Goal: Information Seeking & Learning: Compare options

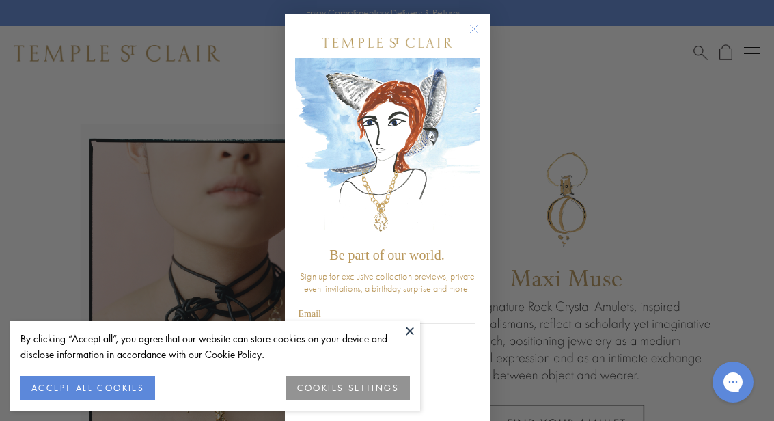
click at [419, 328] on button at bounding box center [410, 330] width 20 height 20
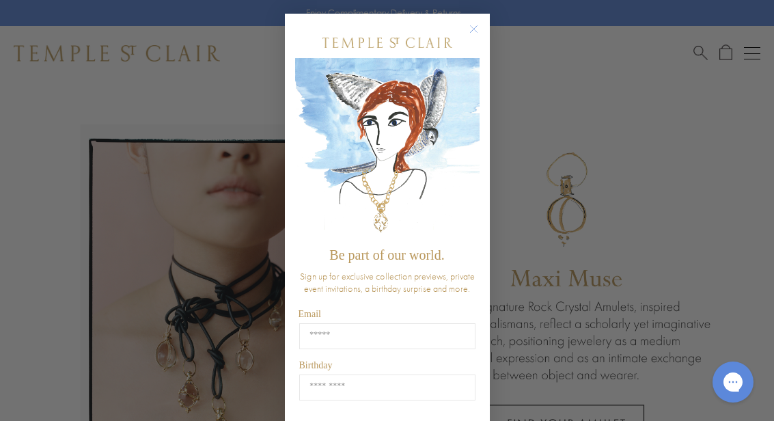
click at [486, 30] on button "Close dialog" at bounding box center [480, 35] width 17 height 17
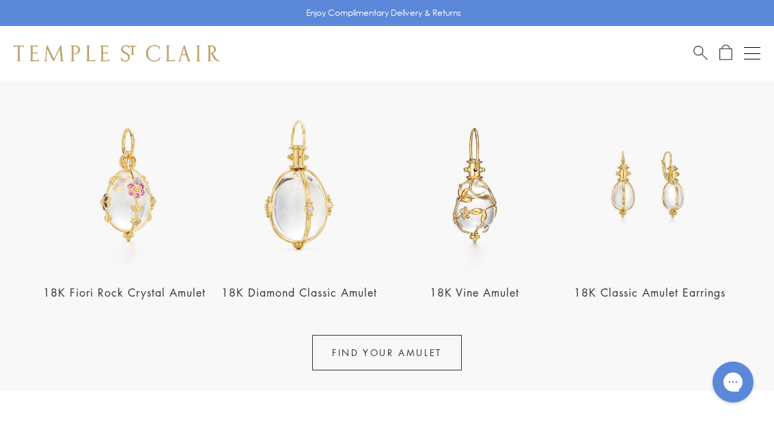
scroll to position [471, 0]
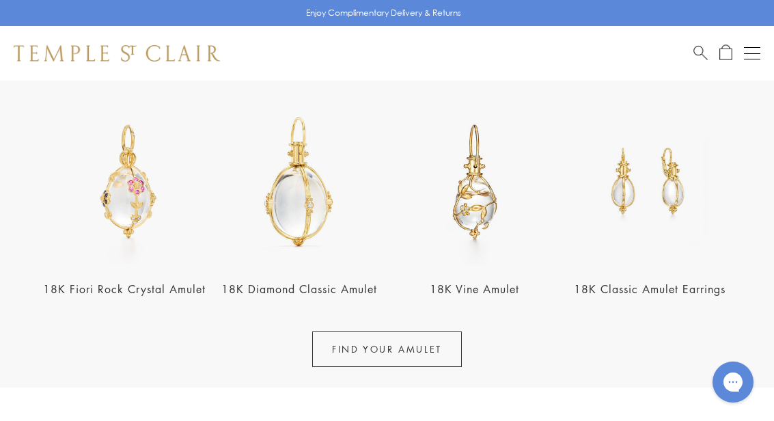
click at [671, 287] on link "18K Classic Amulet Earrings" at bounding box center [650, 289] width 152 height 15
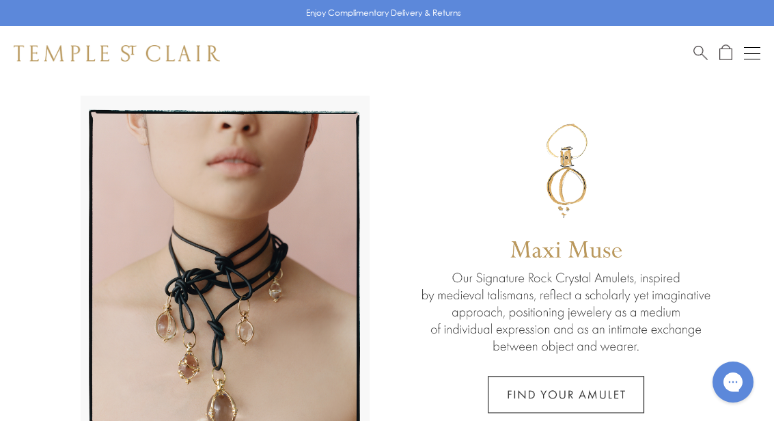
scroll to position [0, 0]
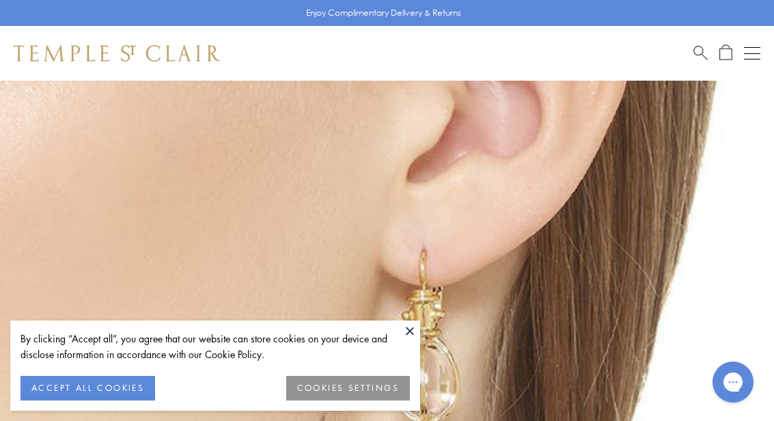
click at [127, 393] on button "ACCEPT ALL COOKIES" at bounding box center [87, 388] width 135 height 25
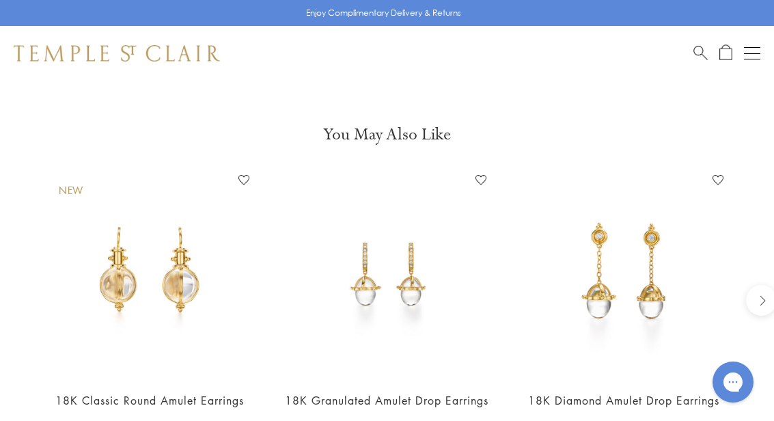
scroll to position [1108, 0]
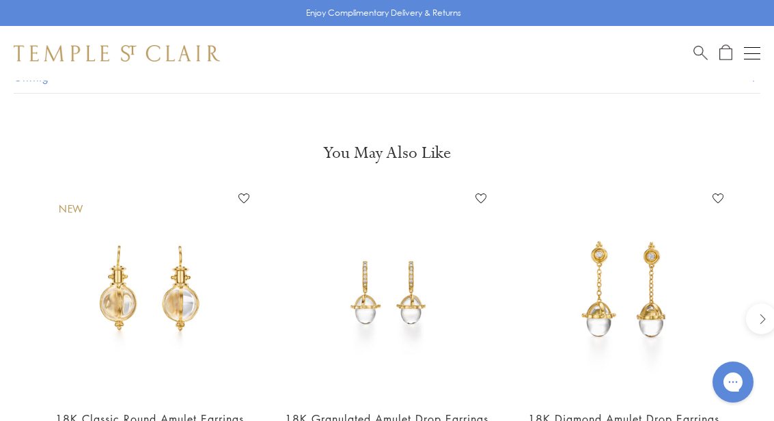
click at [205, 411] on link "18K Classic Round Amulet Earrings" at bounding box center [149, 418] width 189 height 15
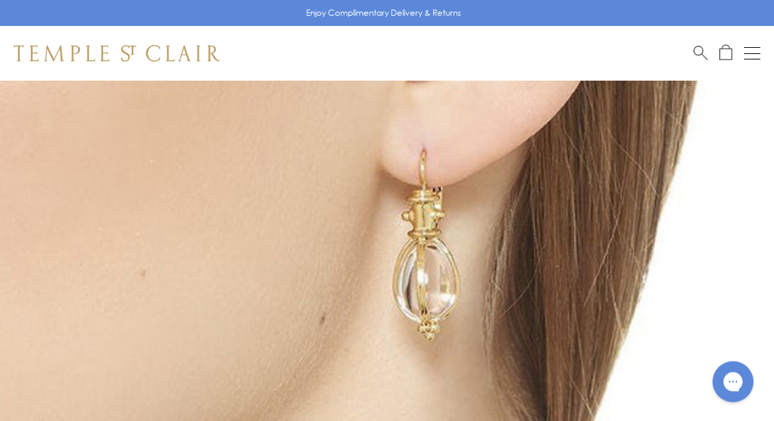
scroll to position [0, 0]
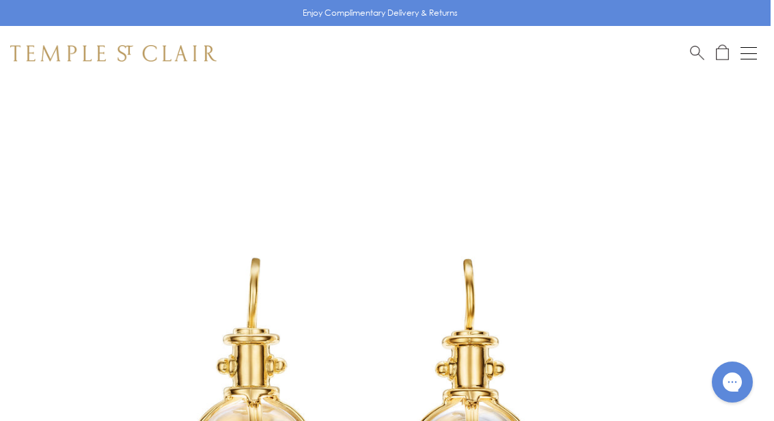
scroll to position [0, 3]
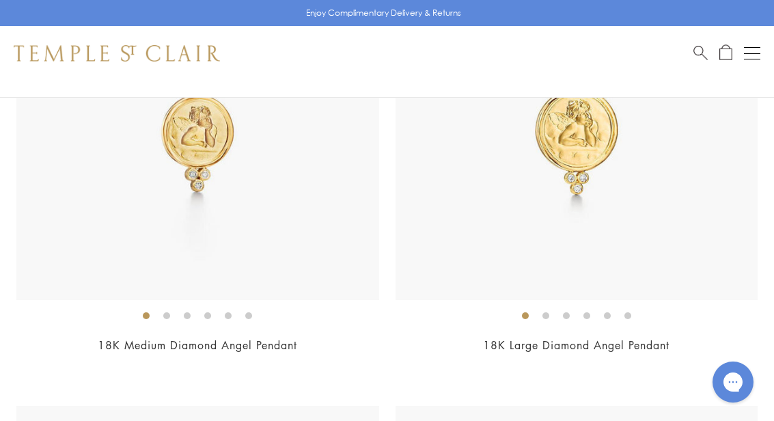
scroll to position [1240, 0]
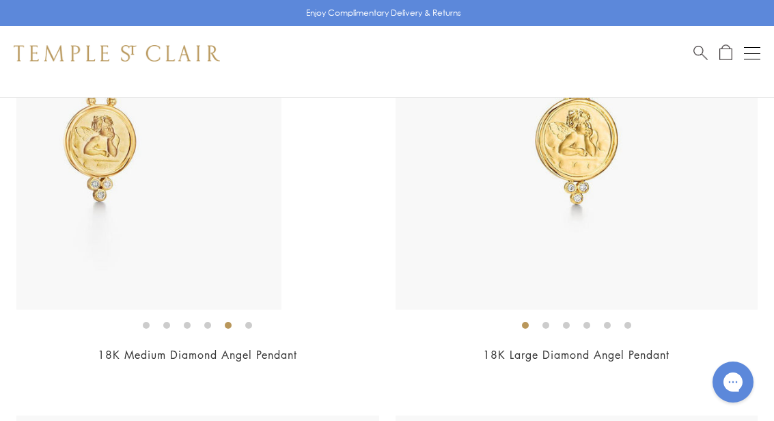
click at [232, 325] on li at bounding box center [228, 325] width 7 height 7
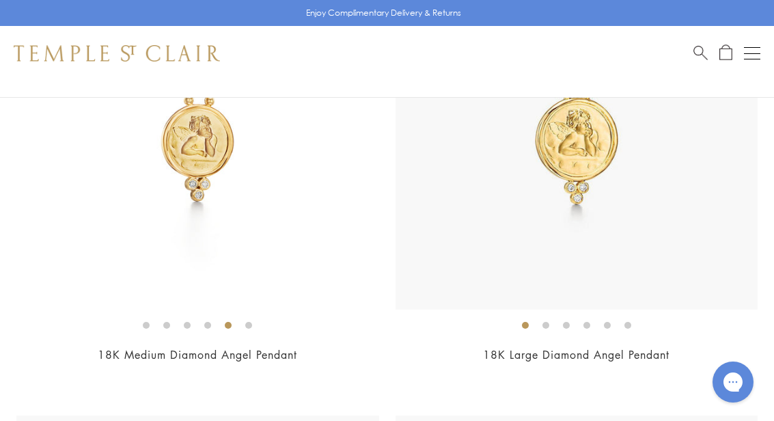
click at [236, 331] on ol at bounding box center [197, 324] width 363 height 17
click at [279, 353] on link "18K Medium Diamond Angel Pendant" at bounding box center [198, 354] width 200 height 15
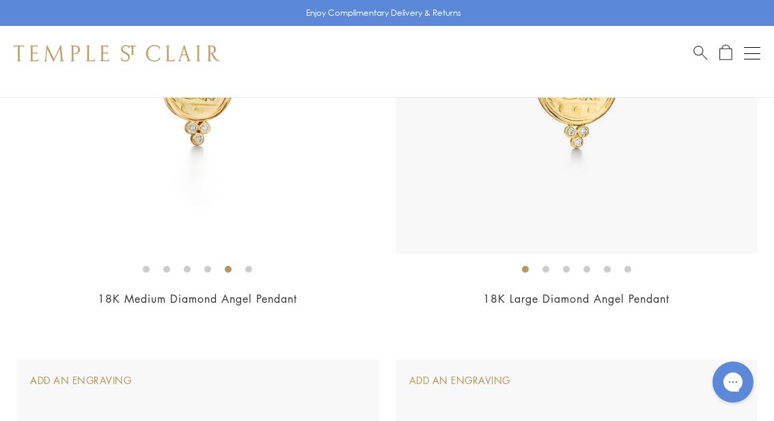
click at [246, 266] on li at bounding box center [248, 269] width 7 height 7
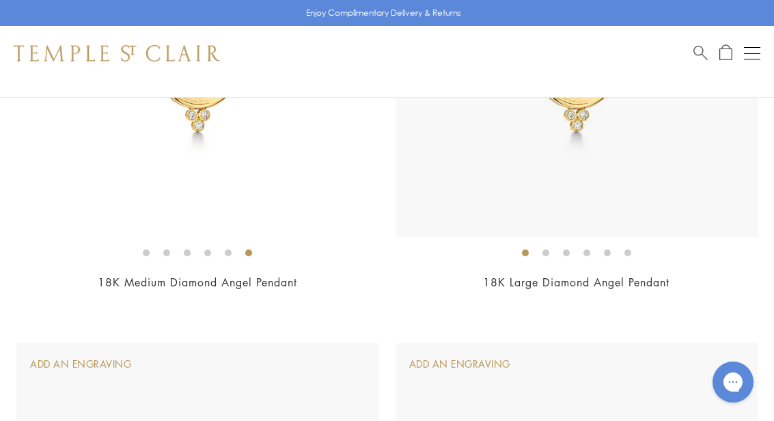
scroll to position [1312, 0]
click at [204, 210] on img at bounding box center [197, 57] width 363 height 363
click at [620, 281] on link "18K Large Diamond Angel Pendant" at bounding box center [576, 282] width 187 height 15
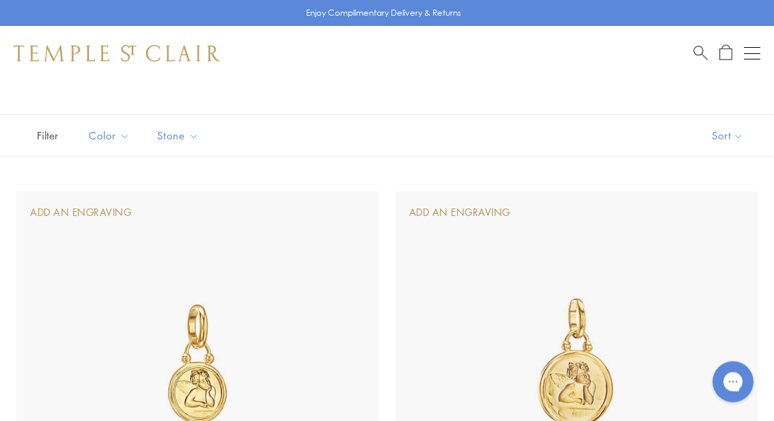
scroll to position [0, 0]
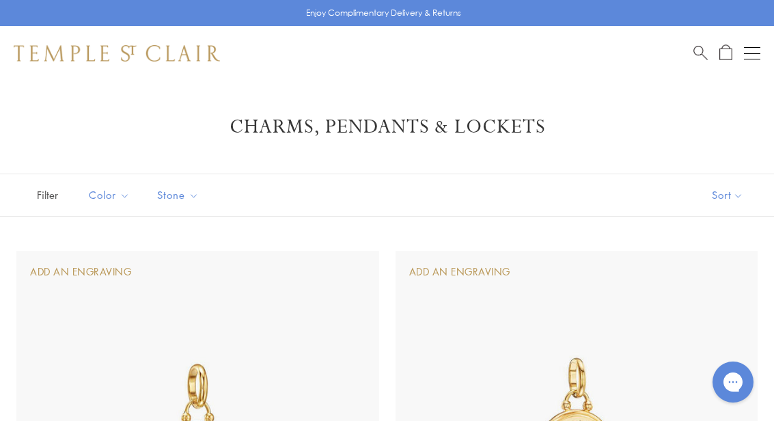
click at [506, 131] on h1 "Charms, Pendants & Lockets" at bounding box center [387, 127] width 706 height 25
click at [501, 131] on h1 "Charms, Pendants & Lockets" at bounding box center [387, 127] width 706 height 25
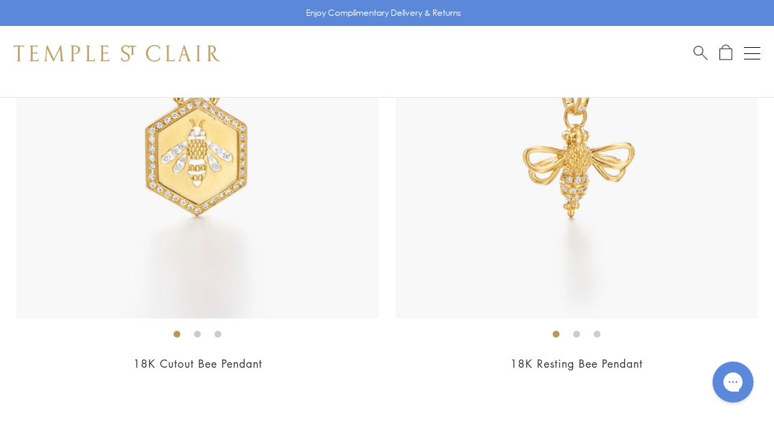
scroll to position [11538, 0]
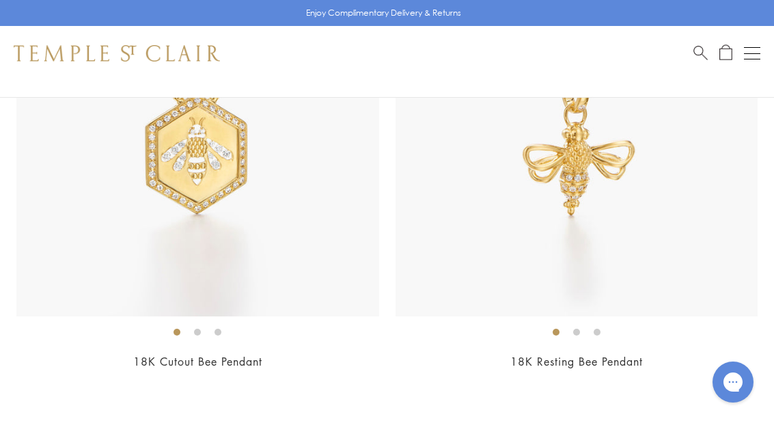
click at [120, 323] on ol at bounding box center [197, 331] width 363 height 17
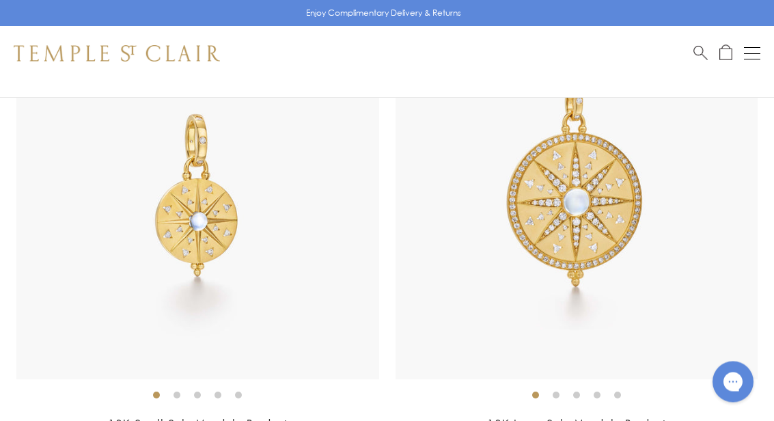
scroll to position [12422, 0]
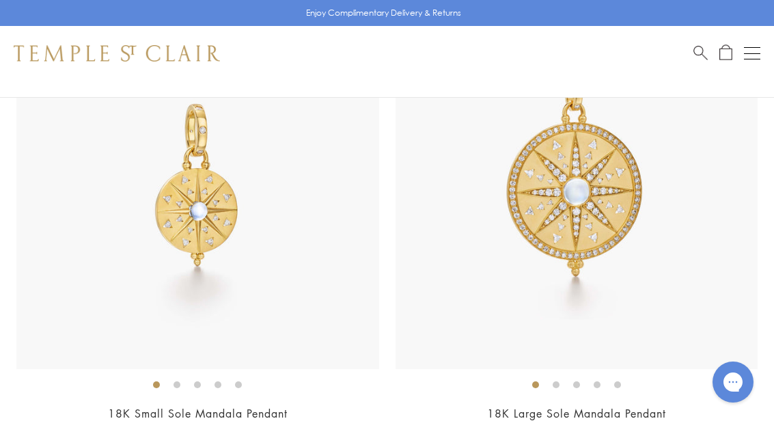
click at [153, 381] on li at bounding box center [156, 384] width 7 height 7
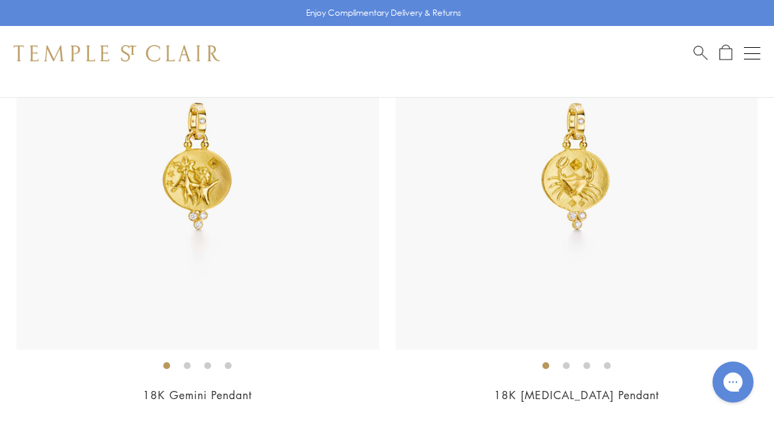
scroll to position [14317, 0]
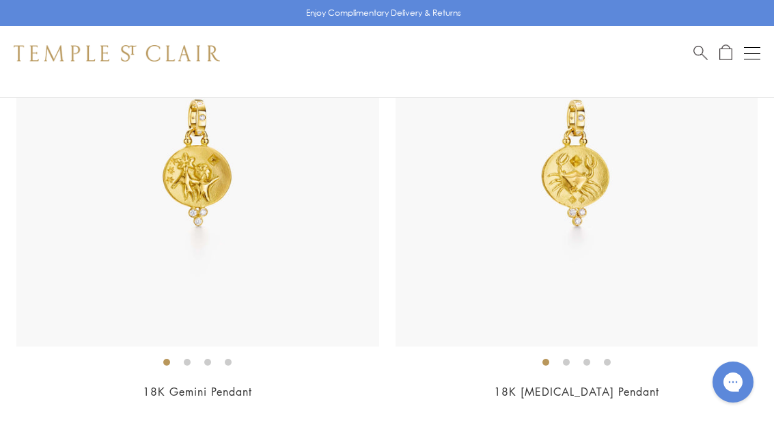
click at [193, 150] on img at bounding box center [197, 165] width 363 height 363
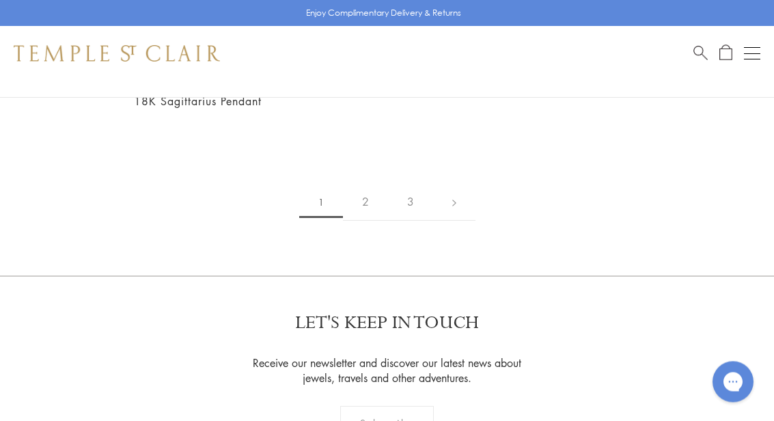
scroll to position [16013, 0]
click at [380, 183] on link "2" at bounding box center [365, 202] width 45 height 38
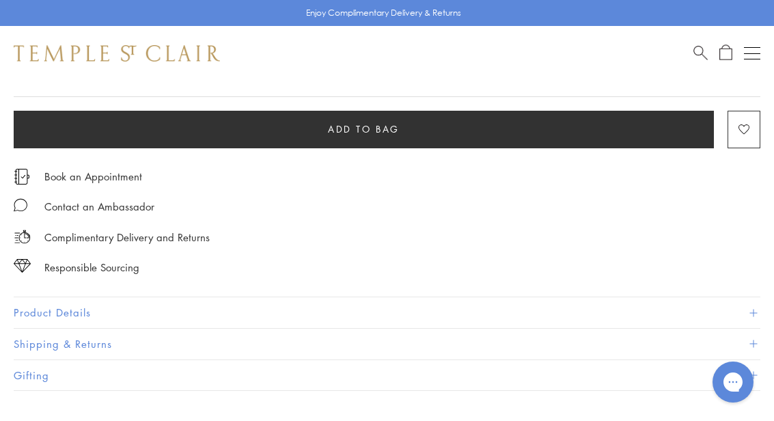
scroll to position [923, 0]
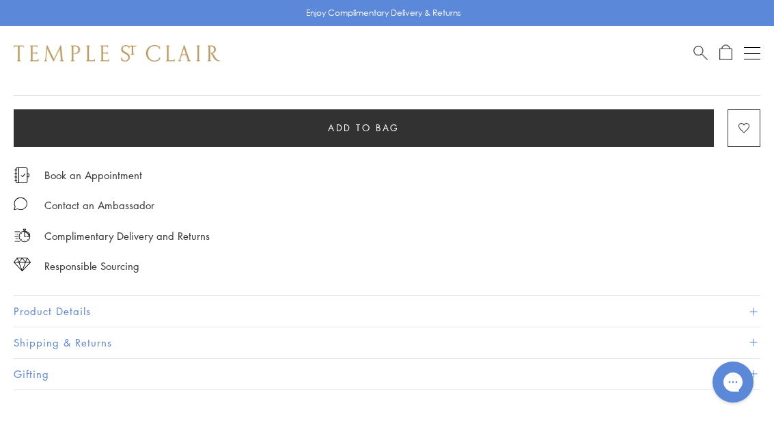
click at [746, 303] on button "Product Details" at bounding box center [387, 311] width 747 height 31
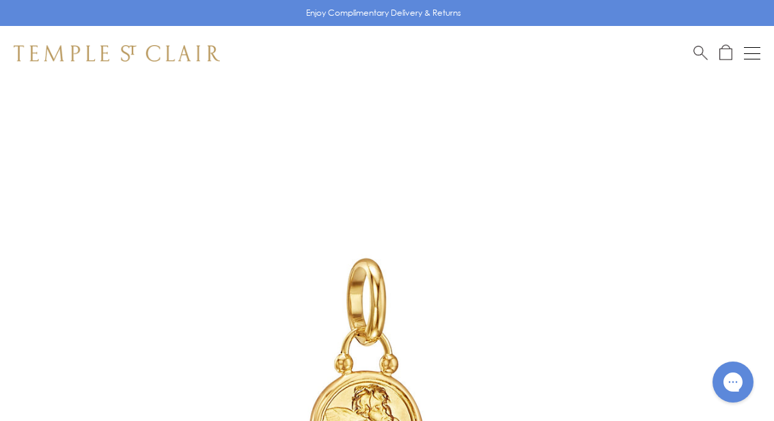
scroll to position [0, 0]
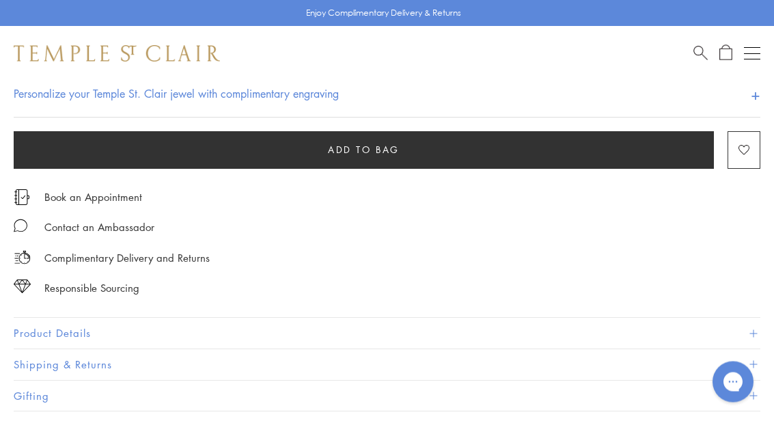
scroll to position [902, 0]
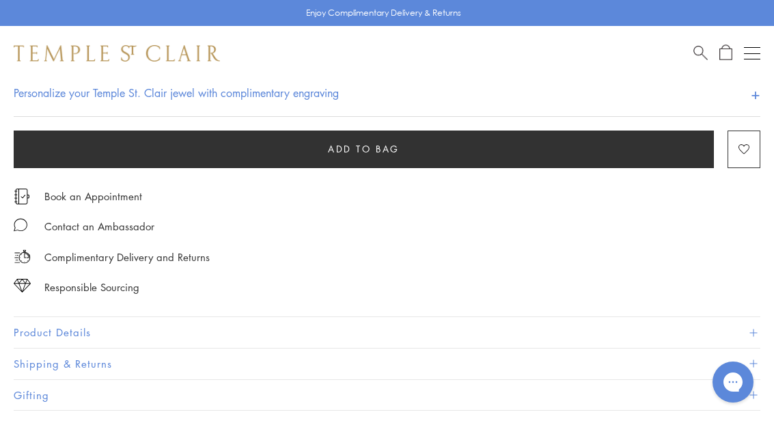
click at [90, 325] on button "Product Details" at bounding box center [387, 332] width 747 height 31
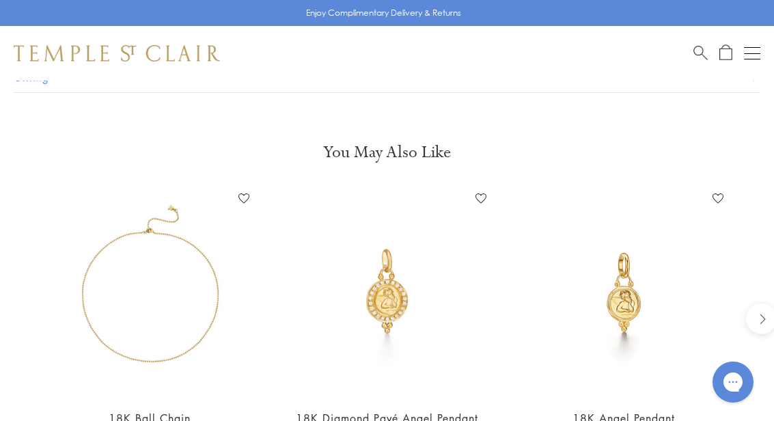
scroll to position [1433, 0]
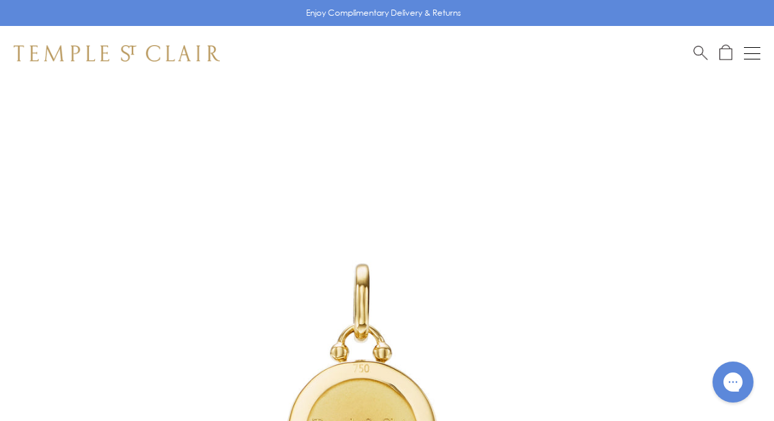
scroll to position [0, 0]
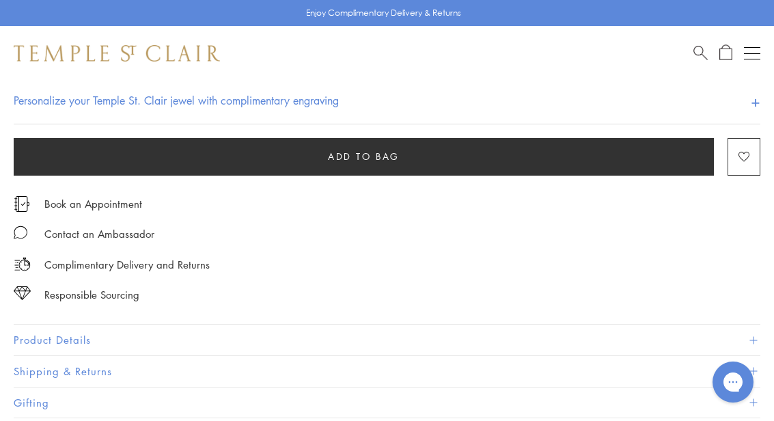
scroll to position [895, 0]
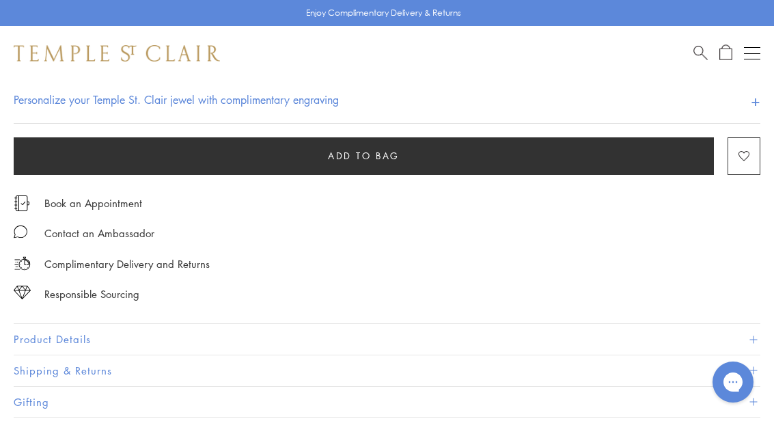
click at [84, 336] on button "Product Details" at bounding box center [387, 339] width 747 height 31
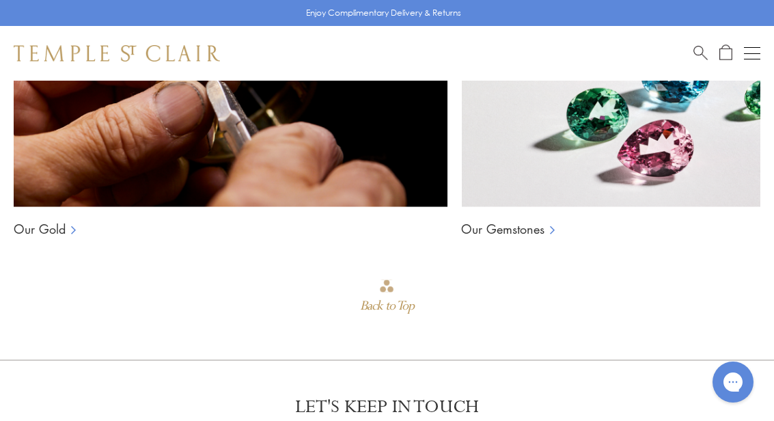
scroll to position [2048, 0]
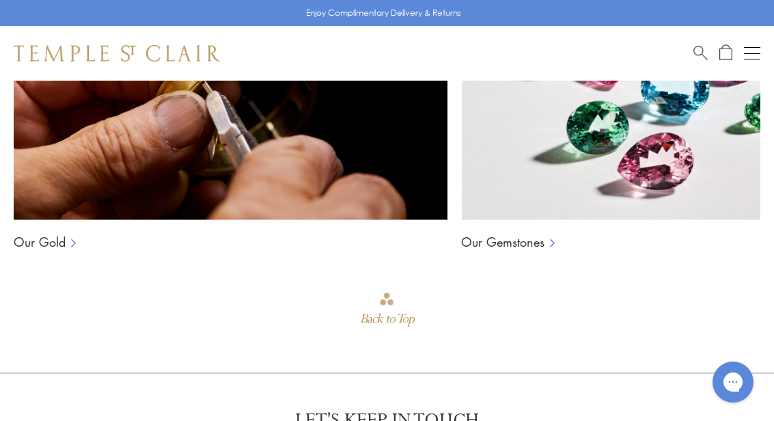
click at [42, 242] on link "Our Gold" at bounding box center [40, 242] width 52 height 16
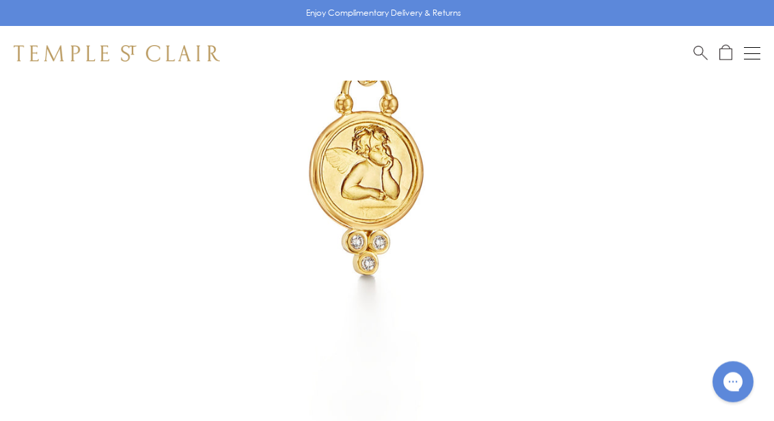
scroll to position [81, 0]
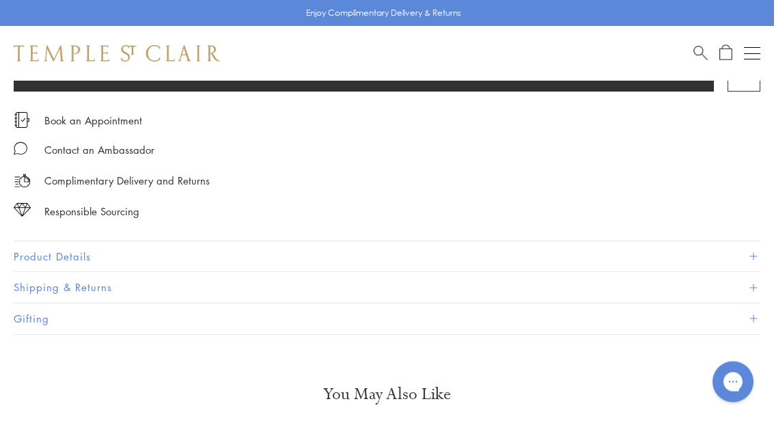
scroll to position [950, 0]
click at [86, 247] on button "Product Details" at bounding box center [387, 256] width 747 height 31
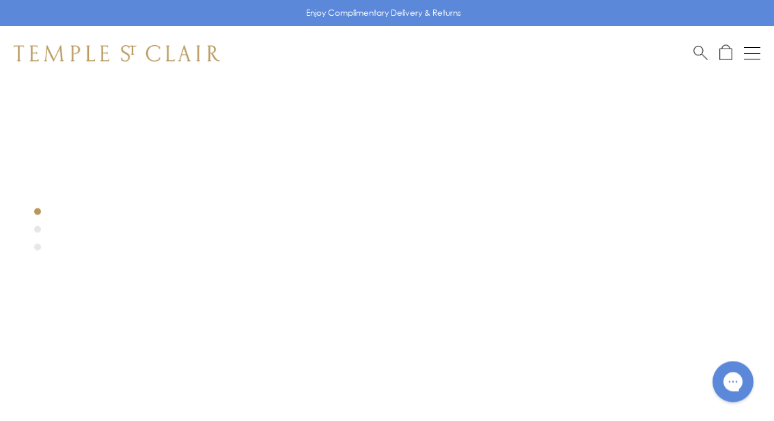
scroll to position [0, 0]
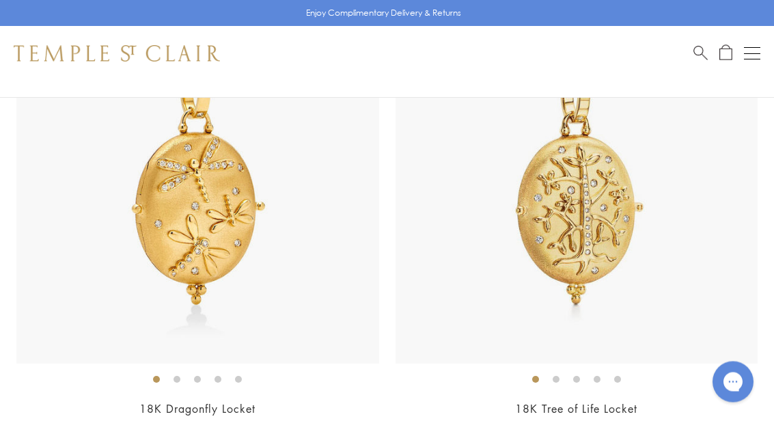
scroll to position [5403, 0]
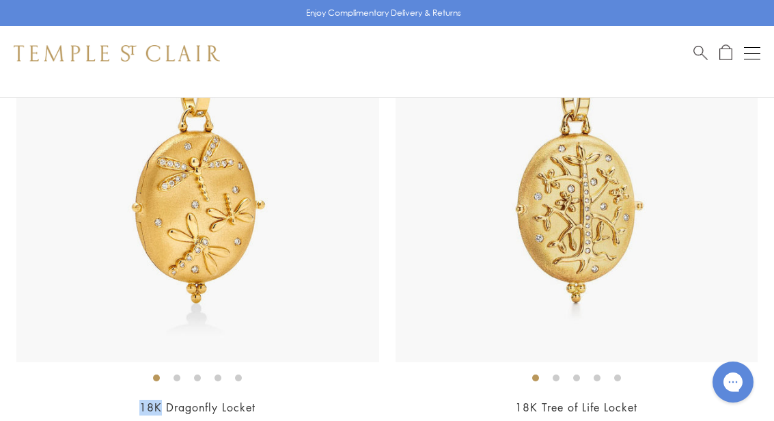
click at [644, 376] on ol at bounding box center [577, 377] width 363 height 17
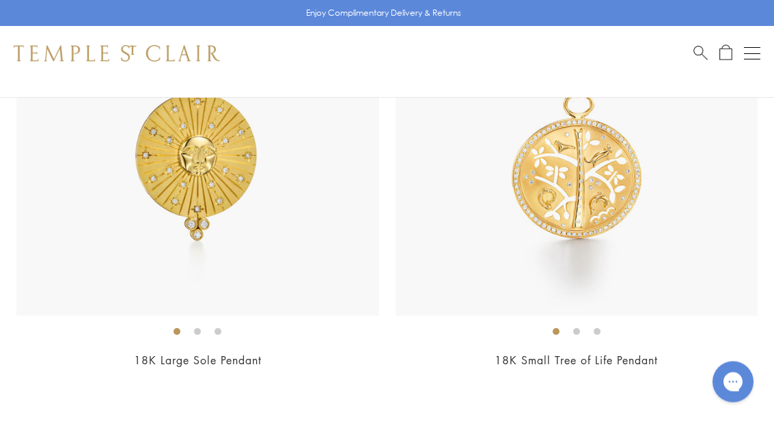
scroll to position [9197, 0]
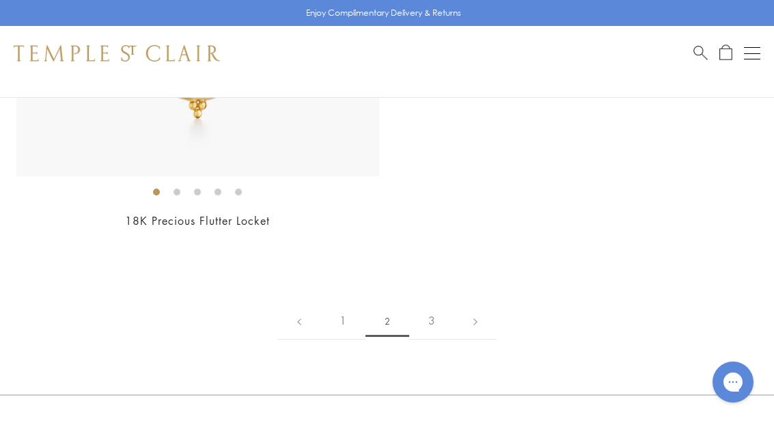
scroll to position [13559, 0]
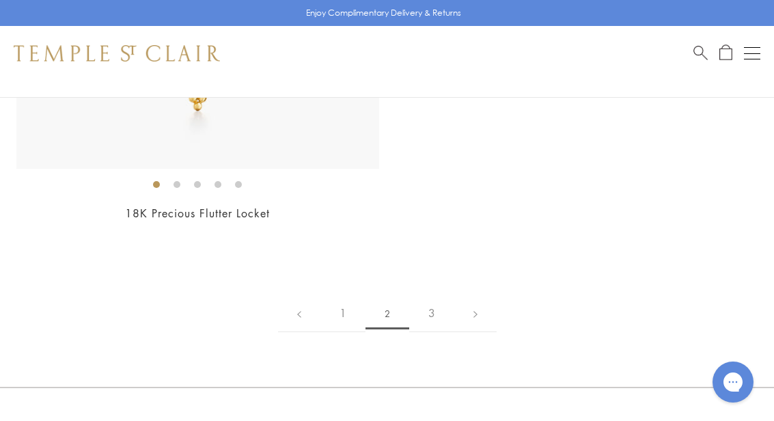
click at [445, 295] on link "3" at bounding box center [431, 314] width 45 height 38
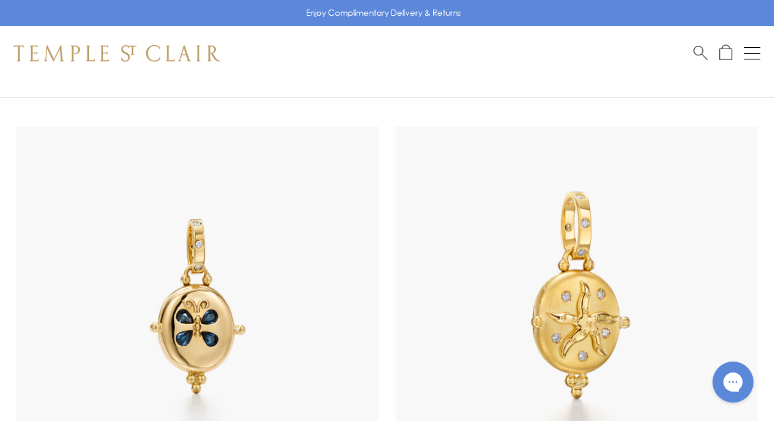
scroll to position [12761, 0]
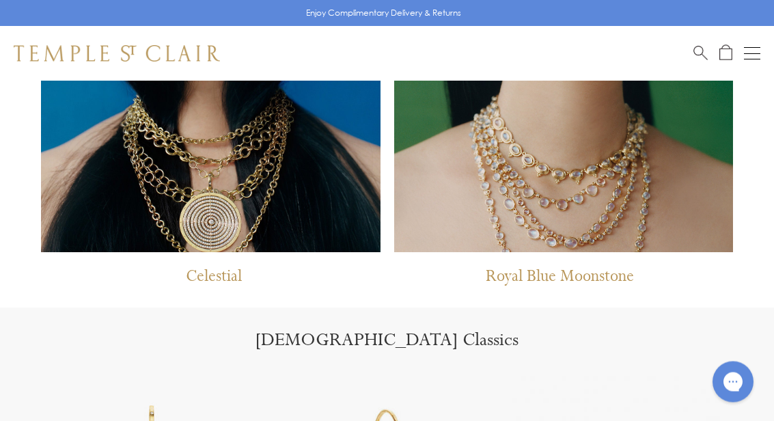
scroll to position [1101, 0]
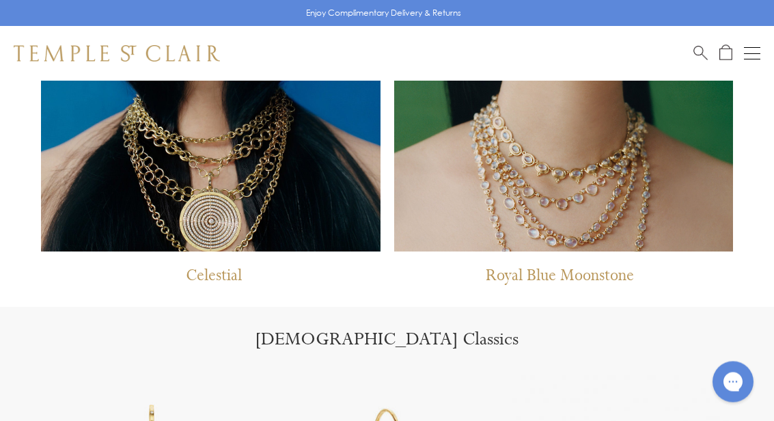
click at [207, 272] on p "Celestial" at bounding box center [214, 280] width 56 height 28
click at [219, 243] on img at bounding box center [211, 29] width 340 height 448
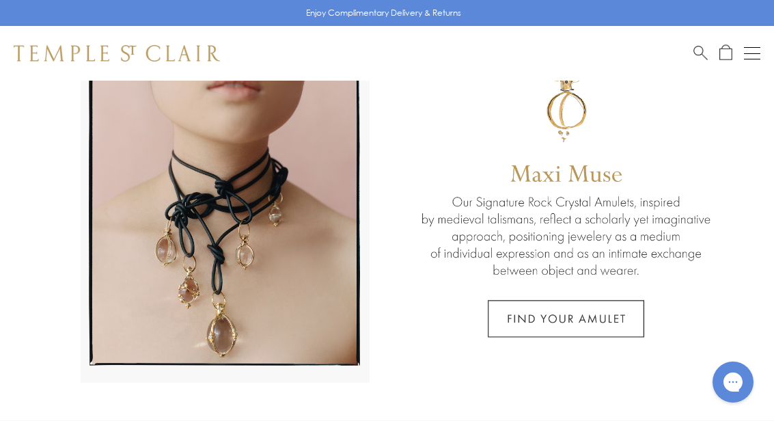
scroll to position [104, 0]
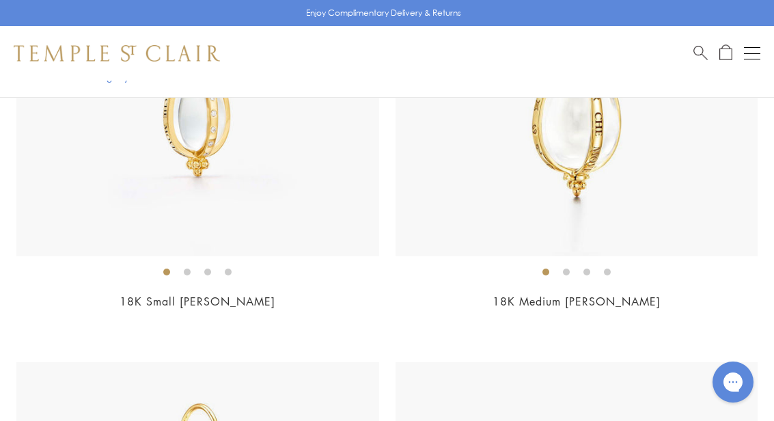
scroll to position [7056, 0]
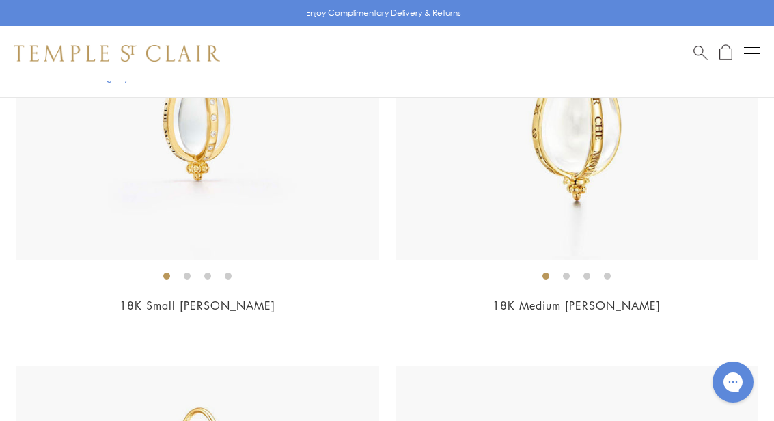
click at [234, 298] on link "18K Small Astrid Amulet" at bounding box center [198, 305] width 156 height 15
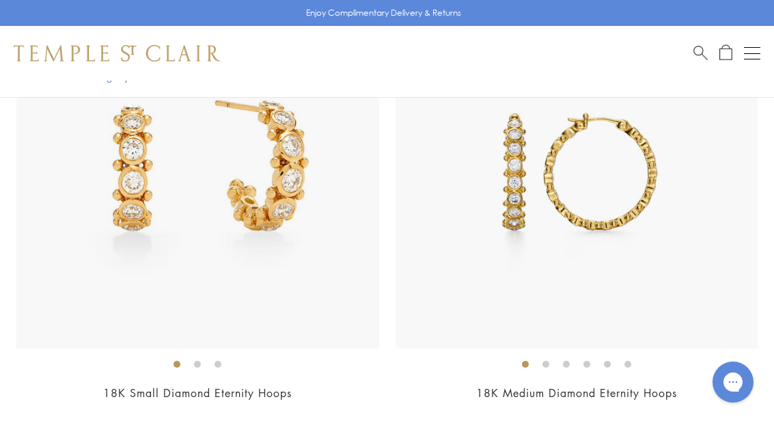
scroll to position [9307, 0]
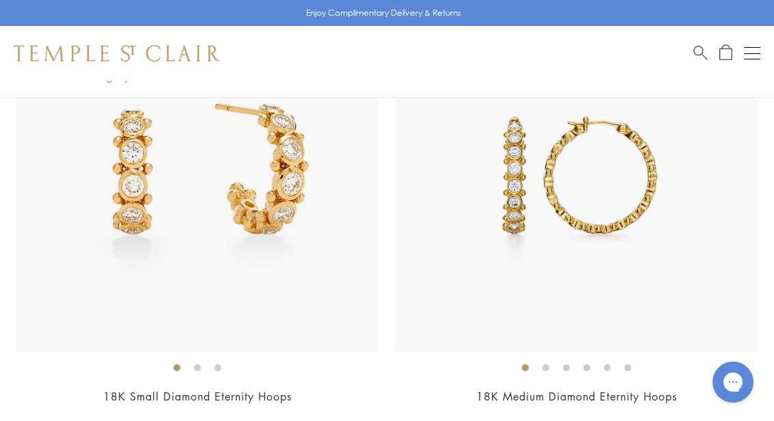
click at [247, 407] on div "$5,950" at bounding box center [197, 415] width 363 height 16
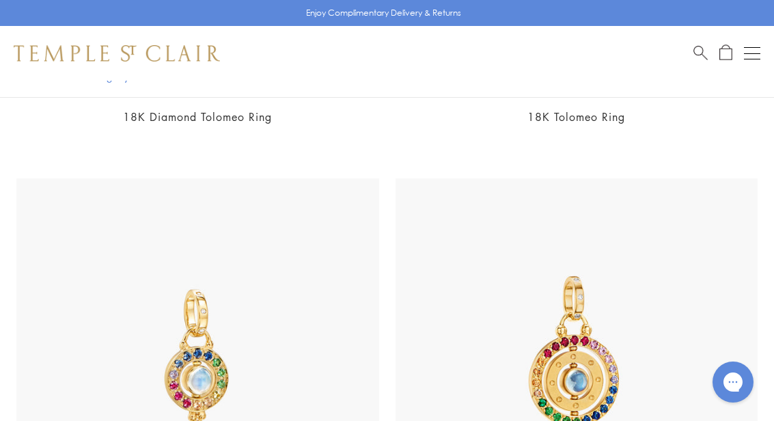
scroll to position [5367, 0]
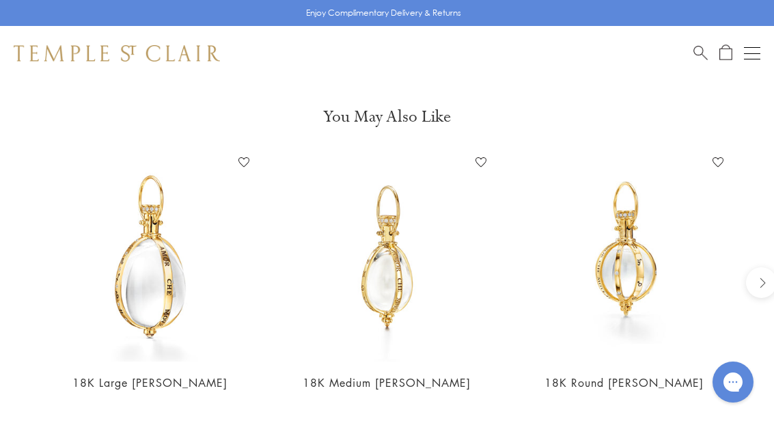
scroll to position [1135, 0]
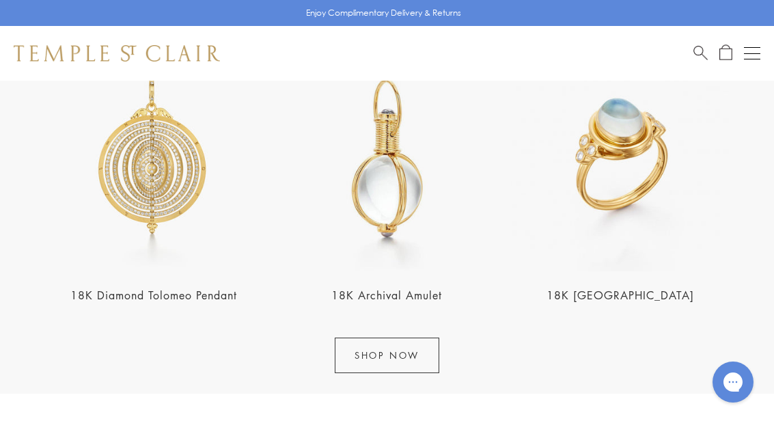
scroll to position [1433, 0]
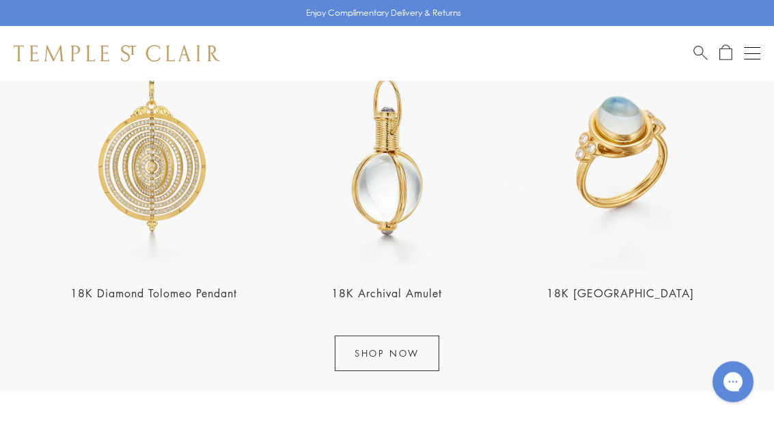
click at [380, 298] on link "18K Archival Amulet" at bounding box center [386, 293] width 111 height 15
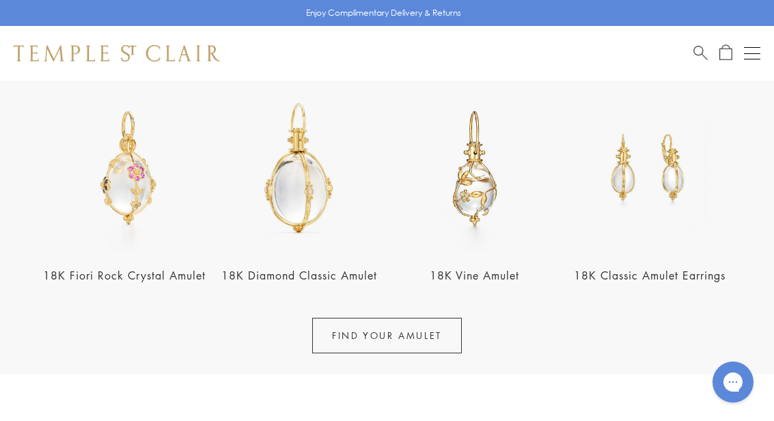
scroll to position [484, 0]
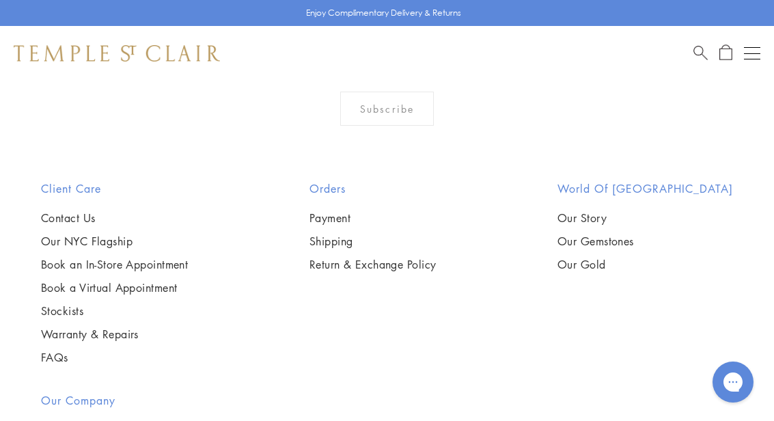
scroll to position [2618, 0]
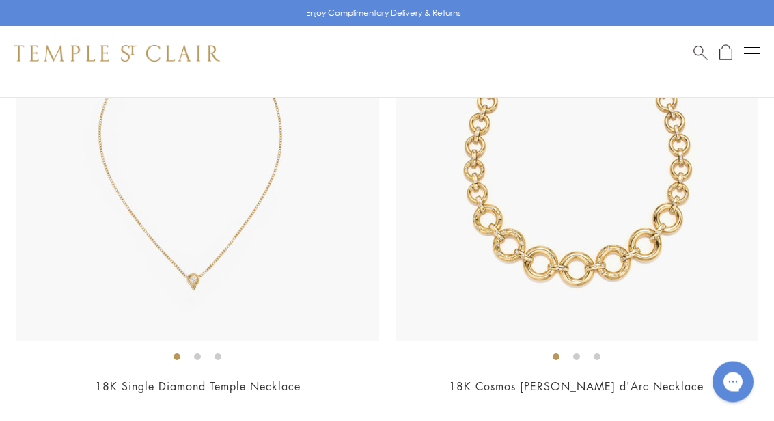
scroll to position [10577, 0]
click at [258, 347] on ol at bounding box center [197, 355] width 363 height 17
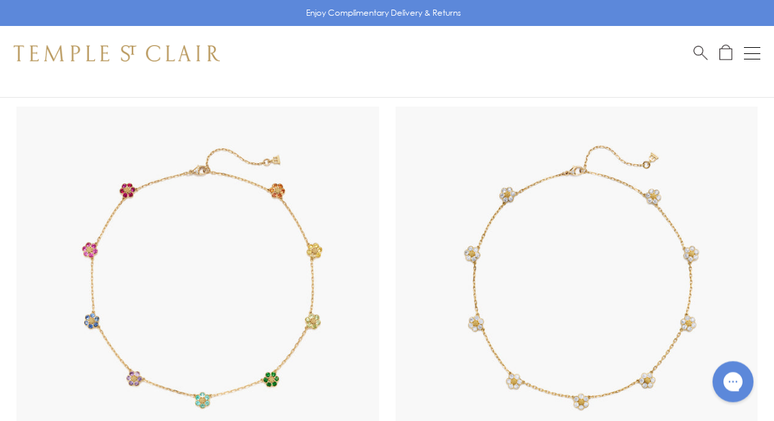
scroll to position [0, 0]
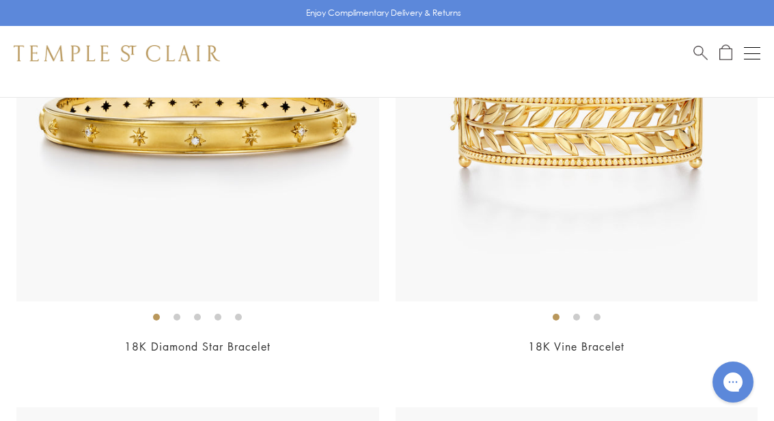
scroll to position [7807, 0]
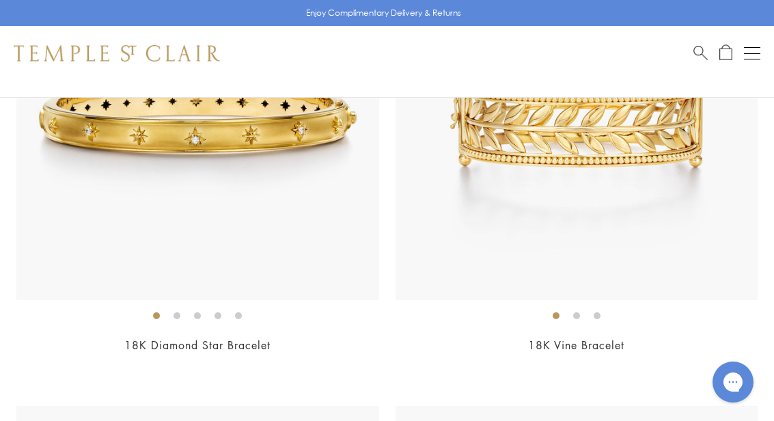
click at [268, 338] on link "18K Diamond Star Bracelet" at bounding box center [197, 345] width 146 height 15
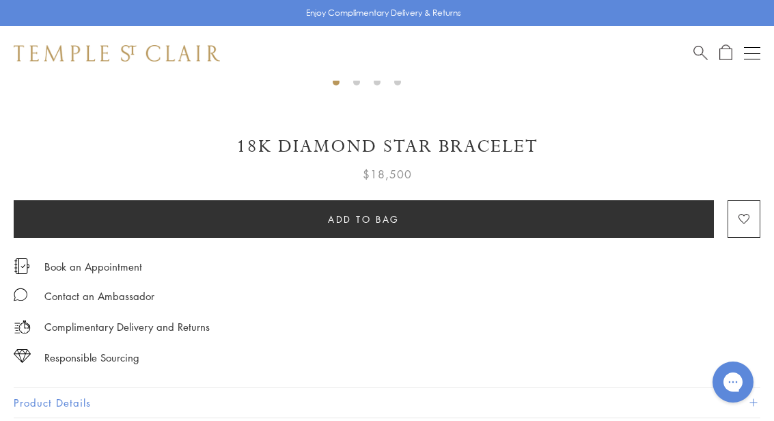
scroll to position [670, 0]
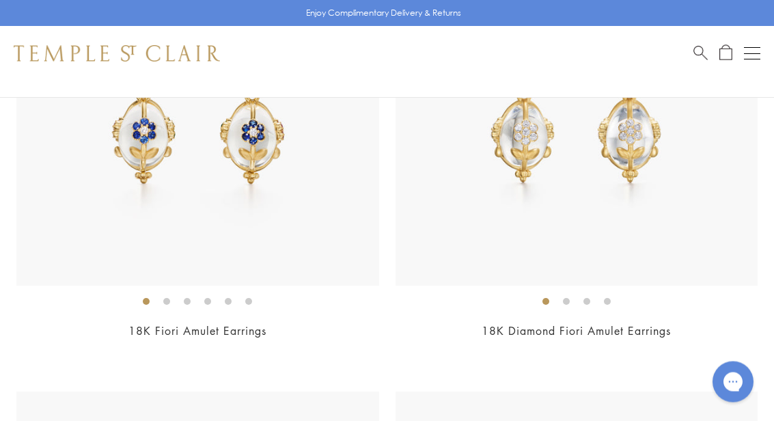
scroll to position [5489, 0]
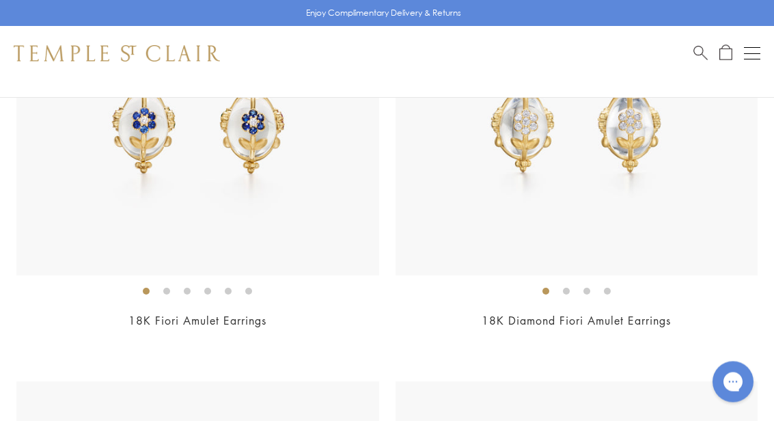
click at [625, 336] on div "$5,950" at bounding box center [577, 340] width 363 height 16
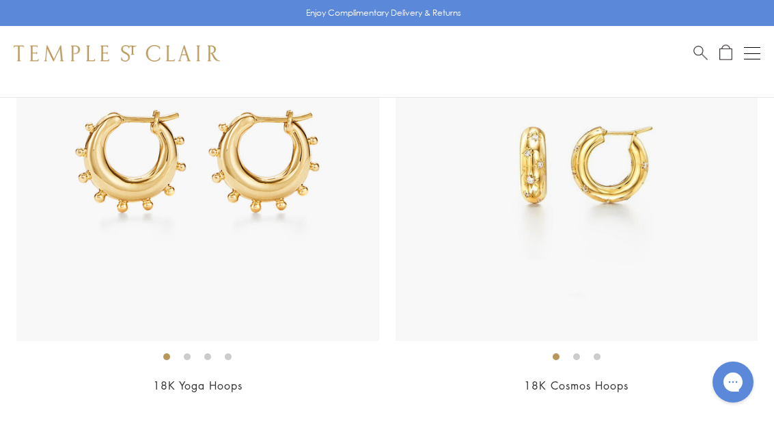
scroll to position [5888, 0]
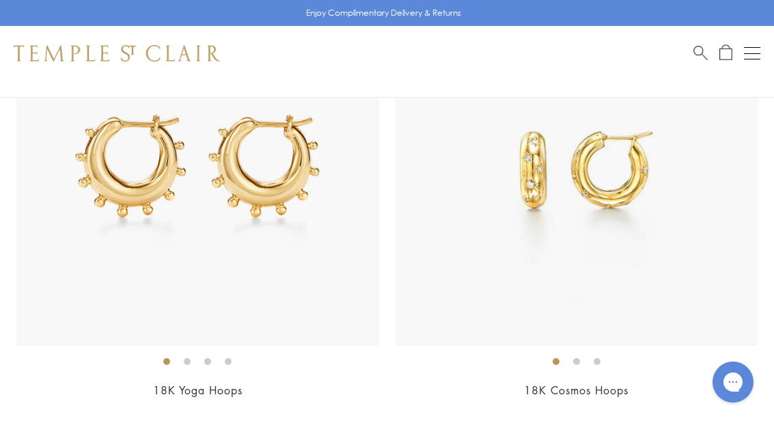
click at [229, 401] on div "$2,800" at bounding box center [197, 409] width 363 height 16
click at [606, 387] on link "18K Cosmos Hoops" at bounding box center [576, 390] width 105 height 15
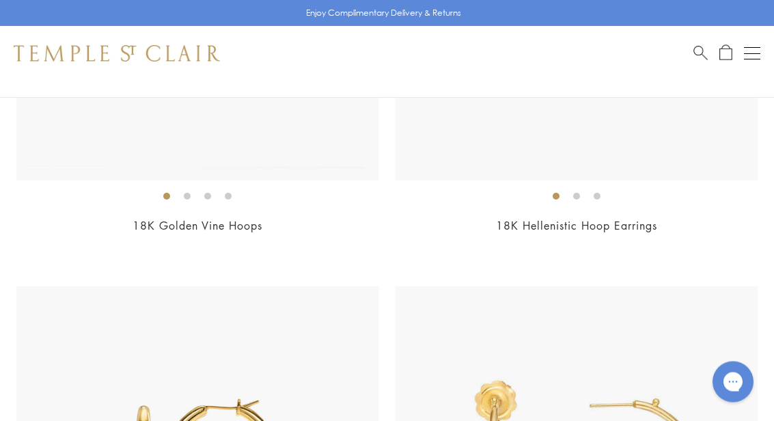
scroll to position [6522, 0]
click at [588, 238] on span "$4,500" at bounding box center [577, 244] width 38 height 16
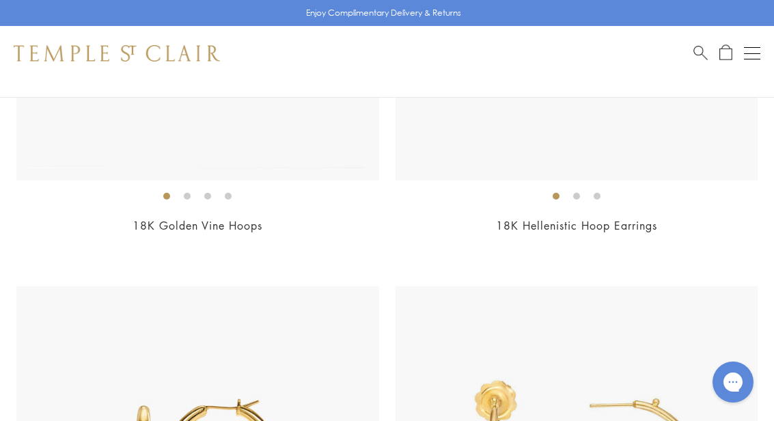
click at [230, 220] on link "18K Golden Vine Hoops" at bounding box center [198, 225] width 130 height 15
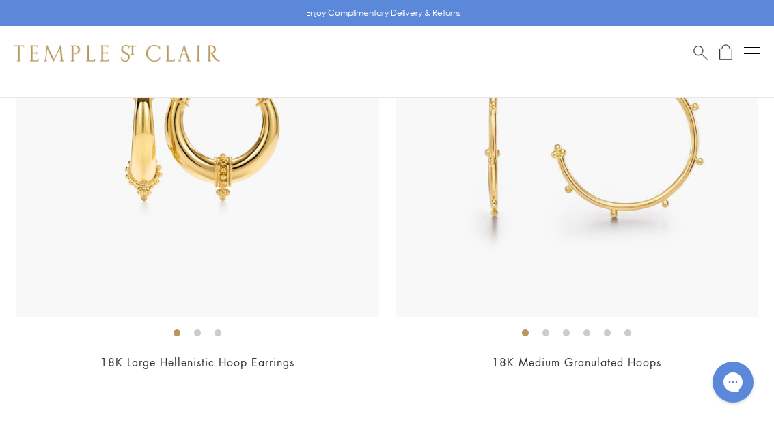
scroll to position [6848, 0]
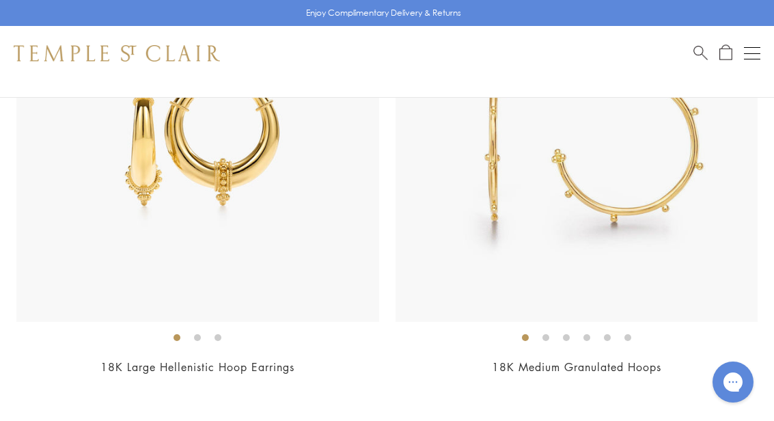
click at [576, 333] on ol at bounding box center [577, 337] width 363 height 17
click at [599, 359] on link "18K Medium Granulated Hoops" at bounding box center [576, 366] width 169 height 15
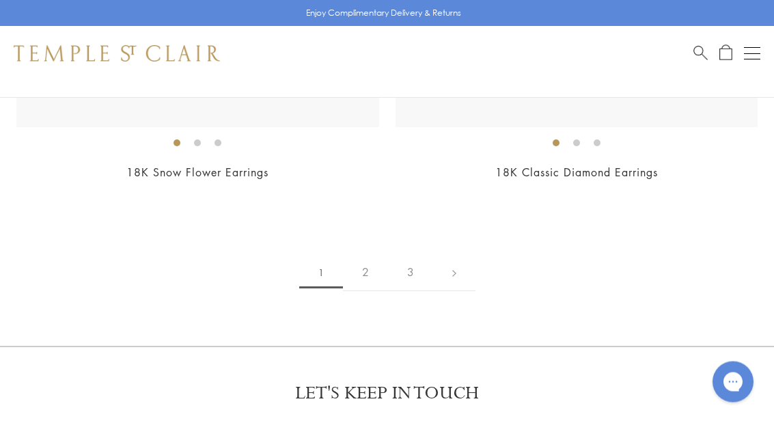
scroll to position [12197, 0]
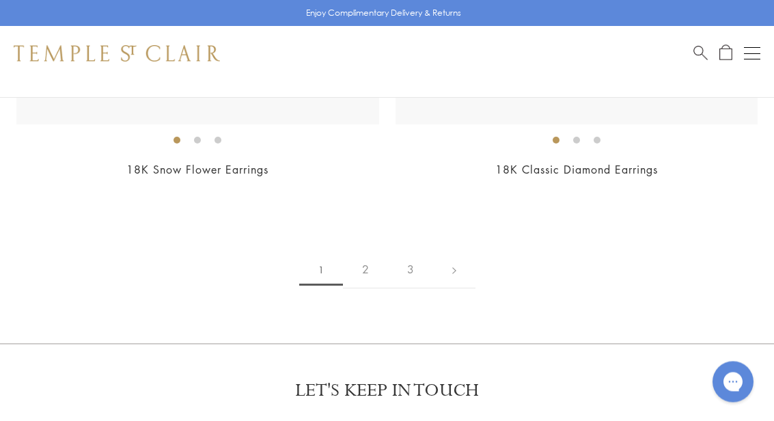
click at [366, 253] on link "2" at bounding box center [365, 270] width 45 height 38
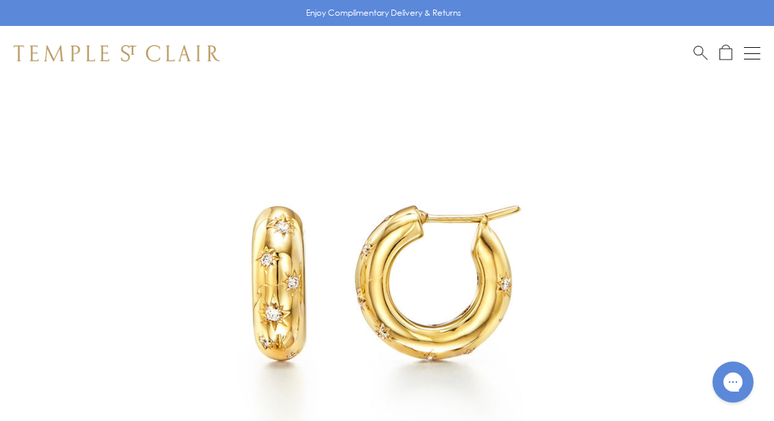
scroll to position [174, 0]
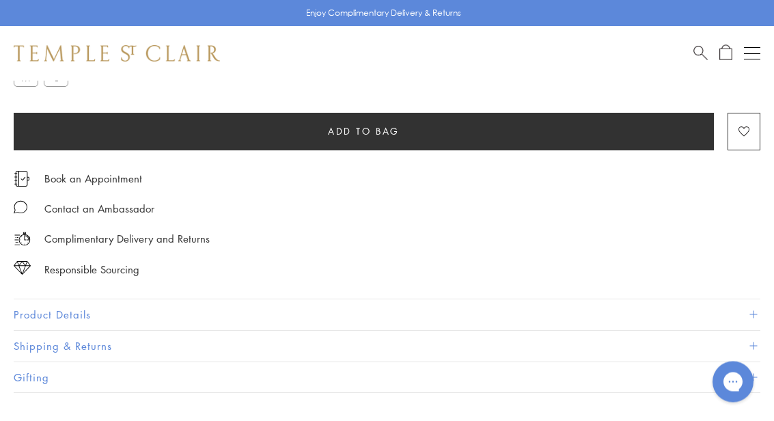
scroll to position [878, 0]
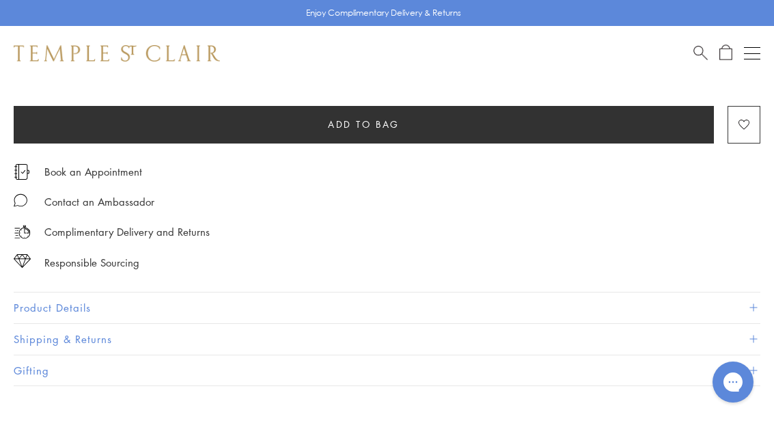
click at [93, 294] on button "Product Details" at bounding box center [387, 307] width 747 height 31
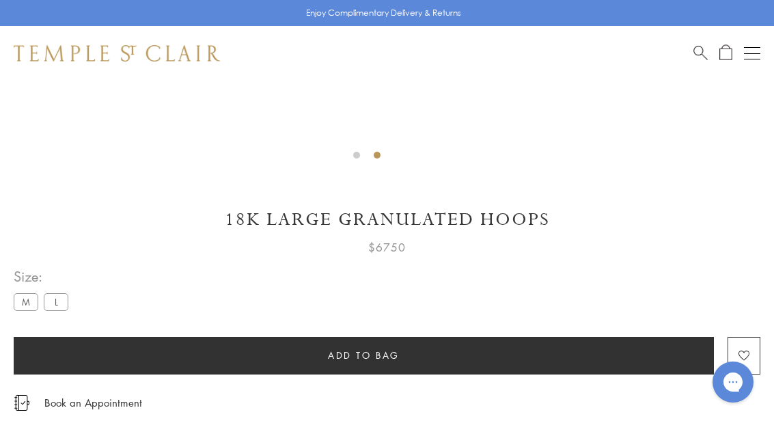
scroll to position [648, 0]
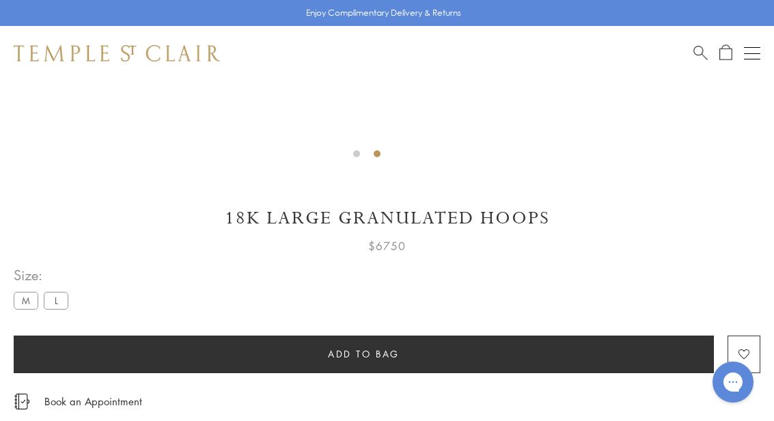
click at [36, 306] on label "M" at bounding box center [26, 300] width 25 height 17
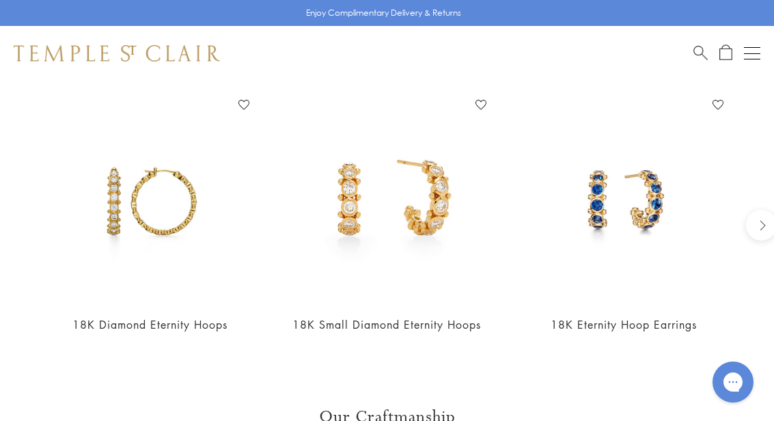
scroll to position [1503, 0]
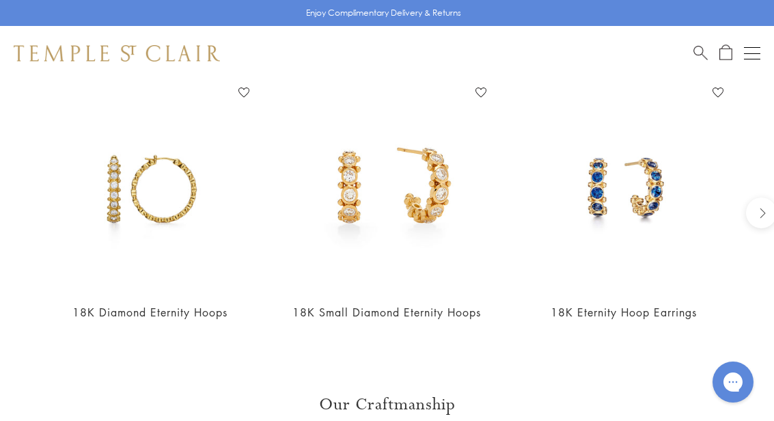
click at [668, 308] on link "18K Eternity Hoop Earrings" at bounding box center [624, 312] width 146 height 15
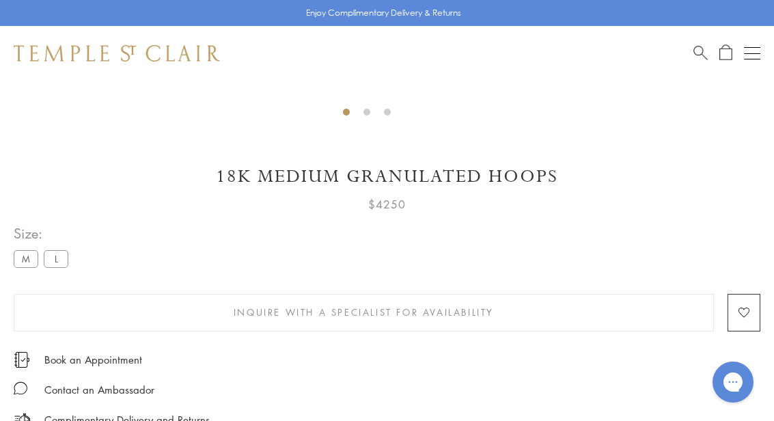
scroll to position [687, 0]
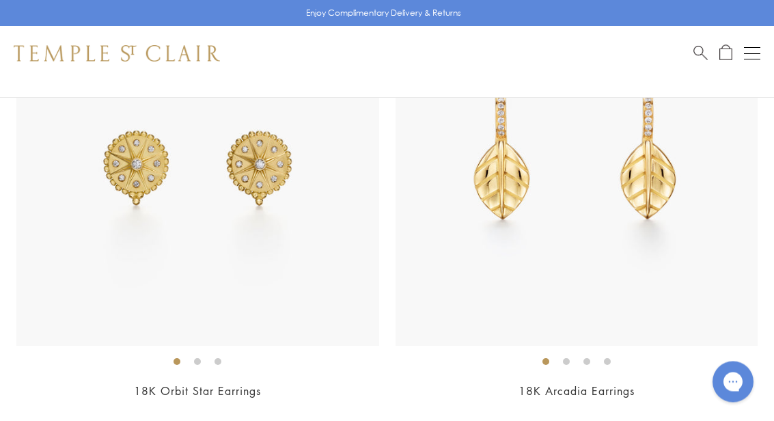
scroll to position [267, 0]
click at [592, 411] on span "$3,300" at bounding box center [577, 410] width 38 height 16
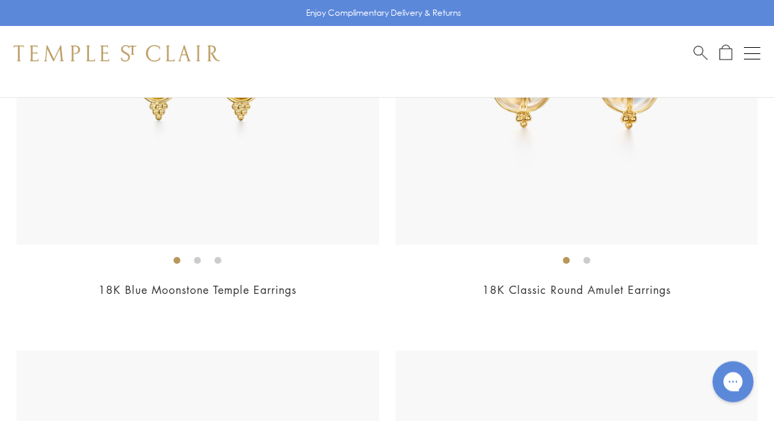
scroll to position [6925, 0]
click at [588, 303] on span "$3,500" at bounding box center [577, 309] width 38 height 16
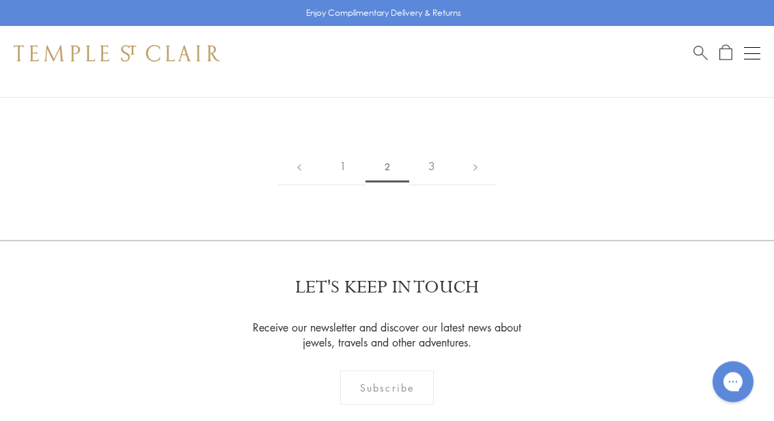
scroll to position [11833, 0]
click at [435, 148] on link "3" at bounding box center [431, 167] width 45 height 38
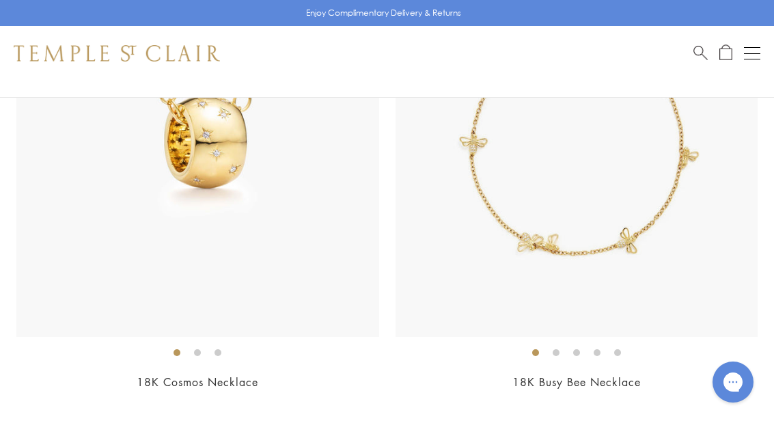
scroll to position [1242, 0]
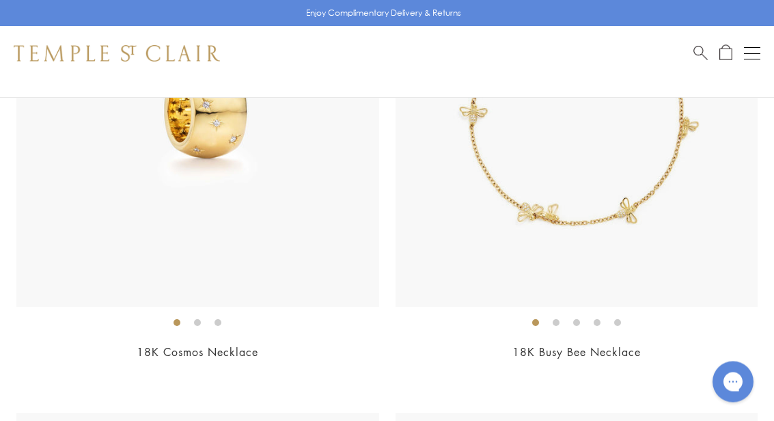
click at [216, 353] on link "18K Cosmos Necklace" at bounding box center [198, 352] width 122 height 15
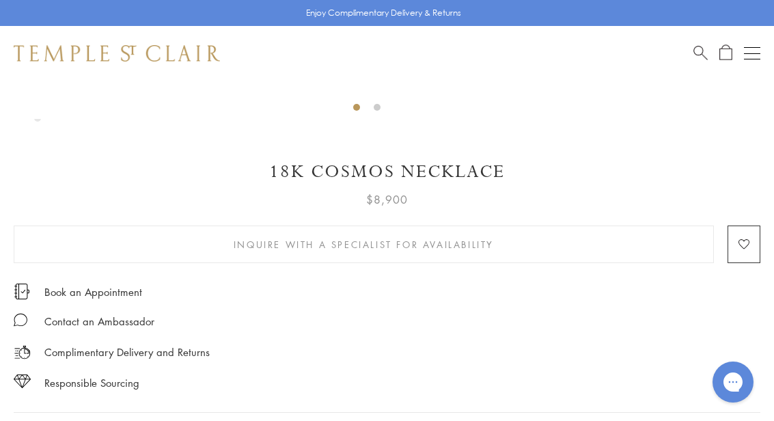
scroll to position [701, 0]
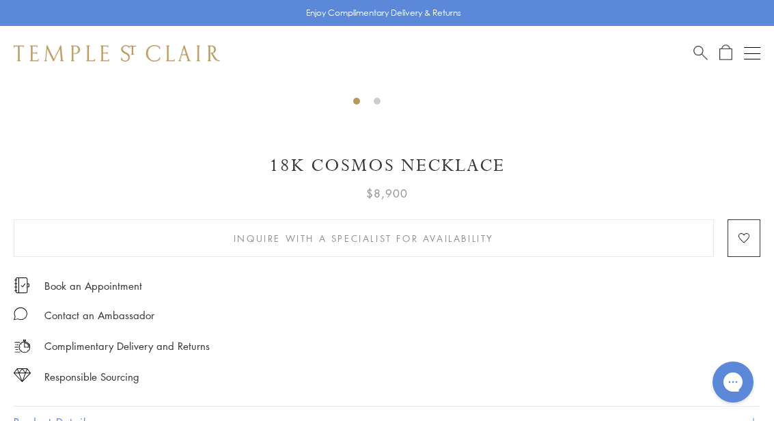
click at [71, 412] on button "Product Details" at bounding box center [387, 422] width 747 height 31
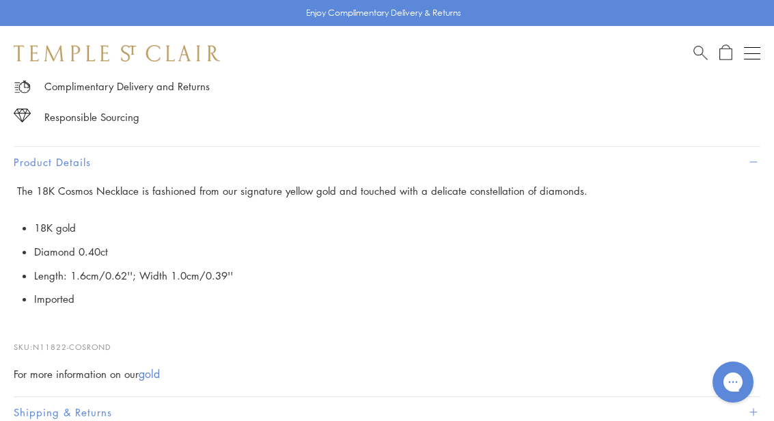
scroll to position [961, 0]
click at [501, 342] on p "SKU: N11822-COSROND" at bounding box center [387, 340] width 747 height 26
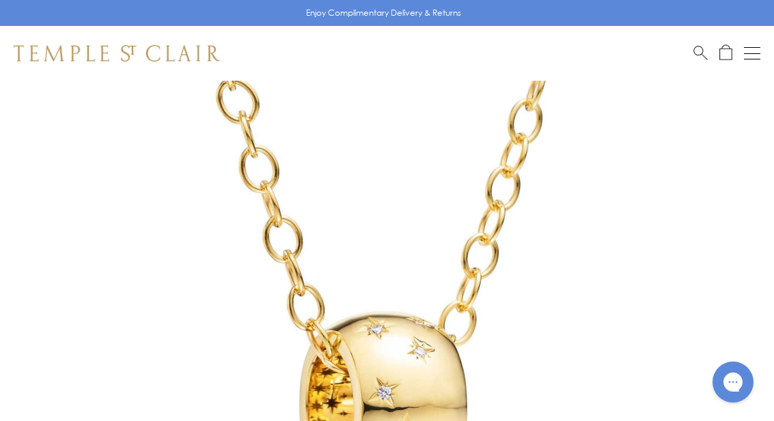
scroll to position [0, 0]
